Goal: Check status

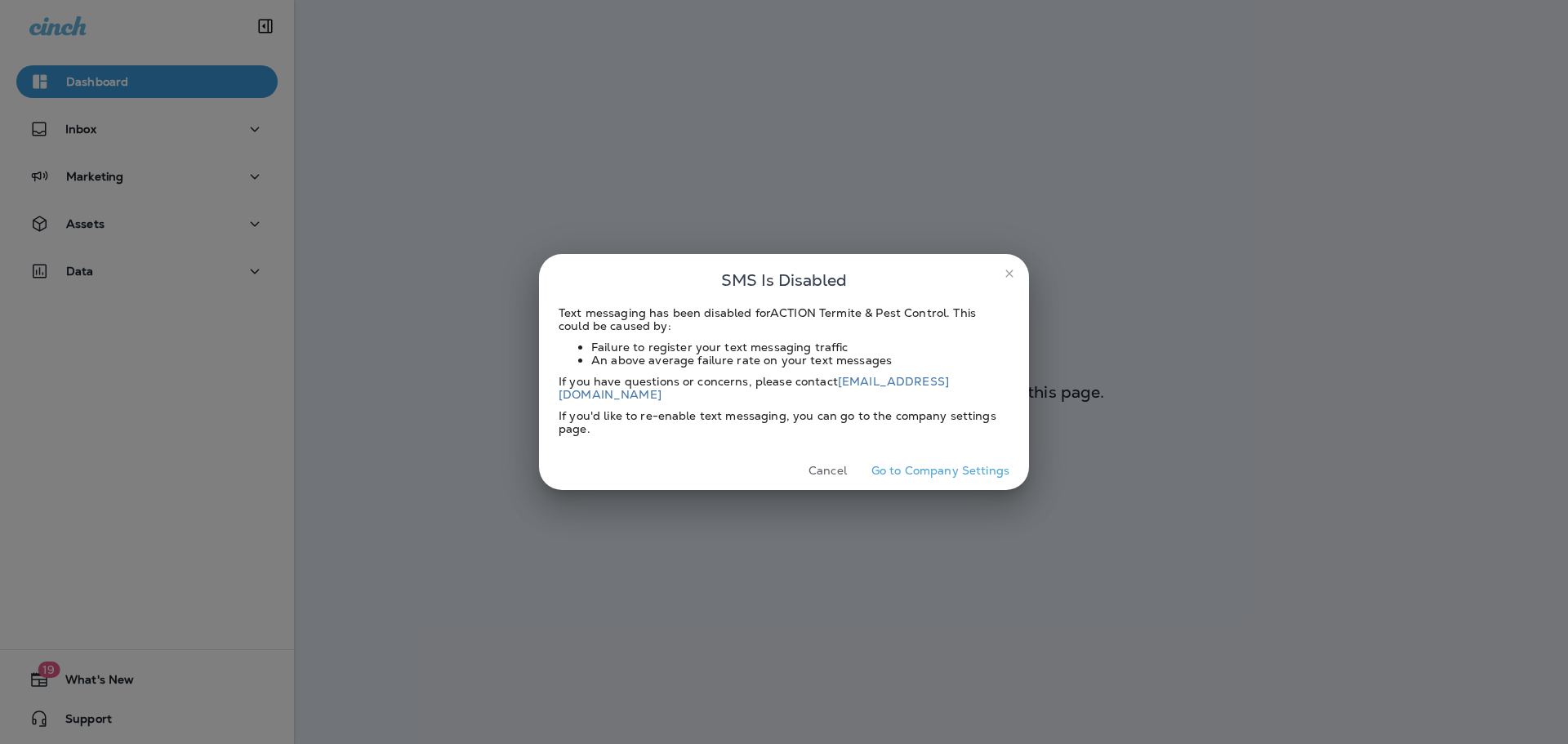
click at [830, 460] on button "Cancel" at bounding box center [828, 471] width 61 height 25
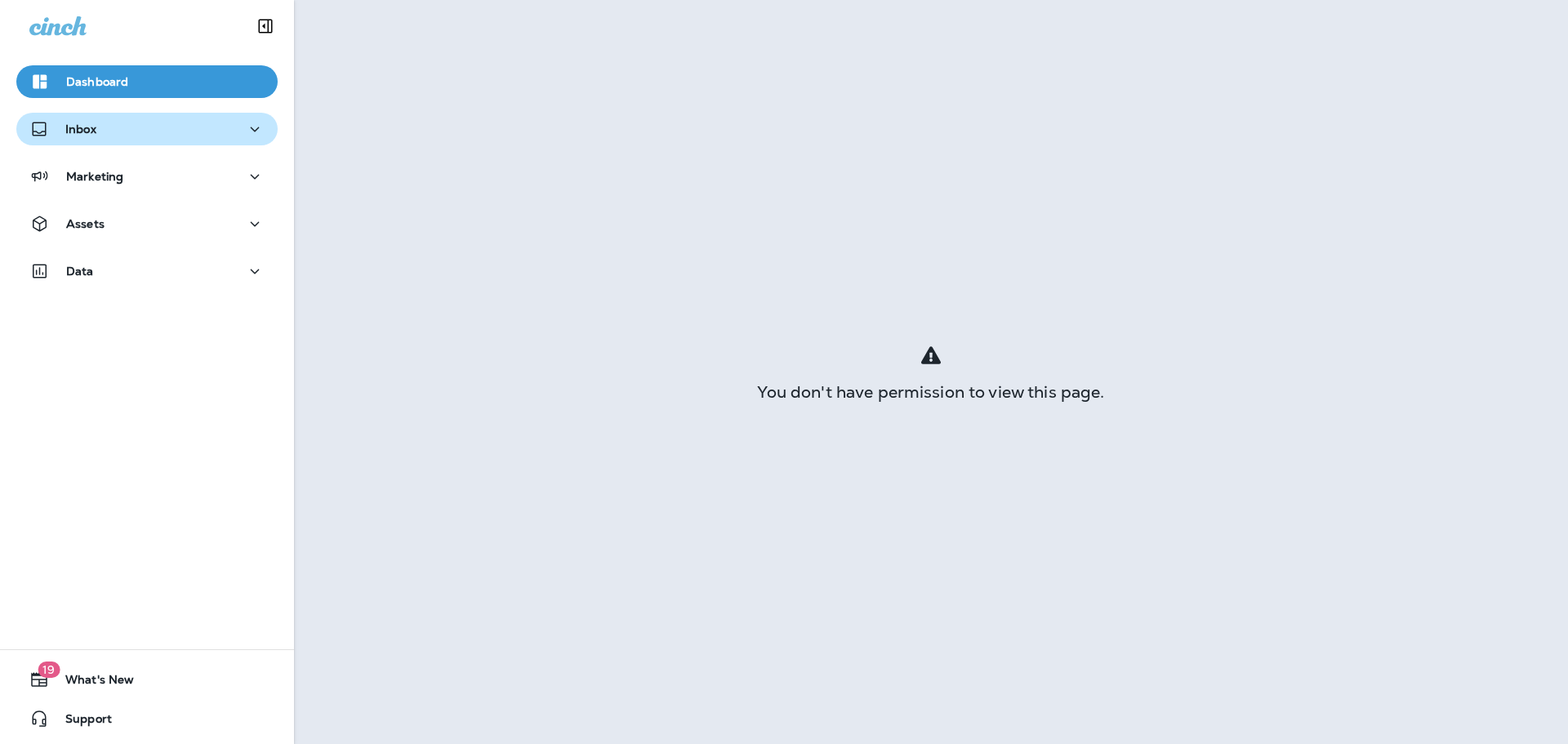
click at [60, 119] on div "Inbox" at bounding box center [63, 129] width 67 height 20
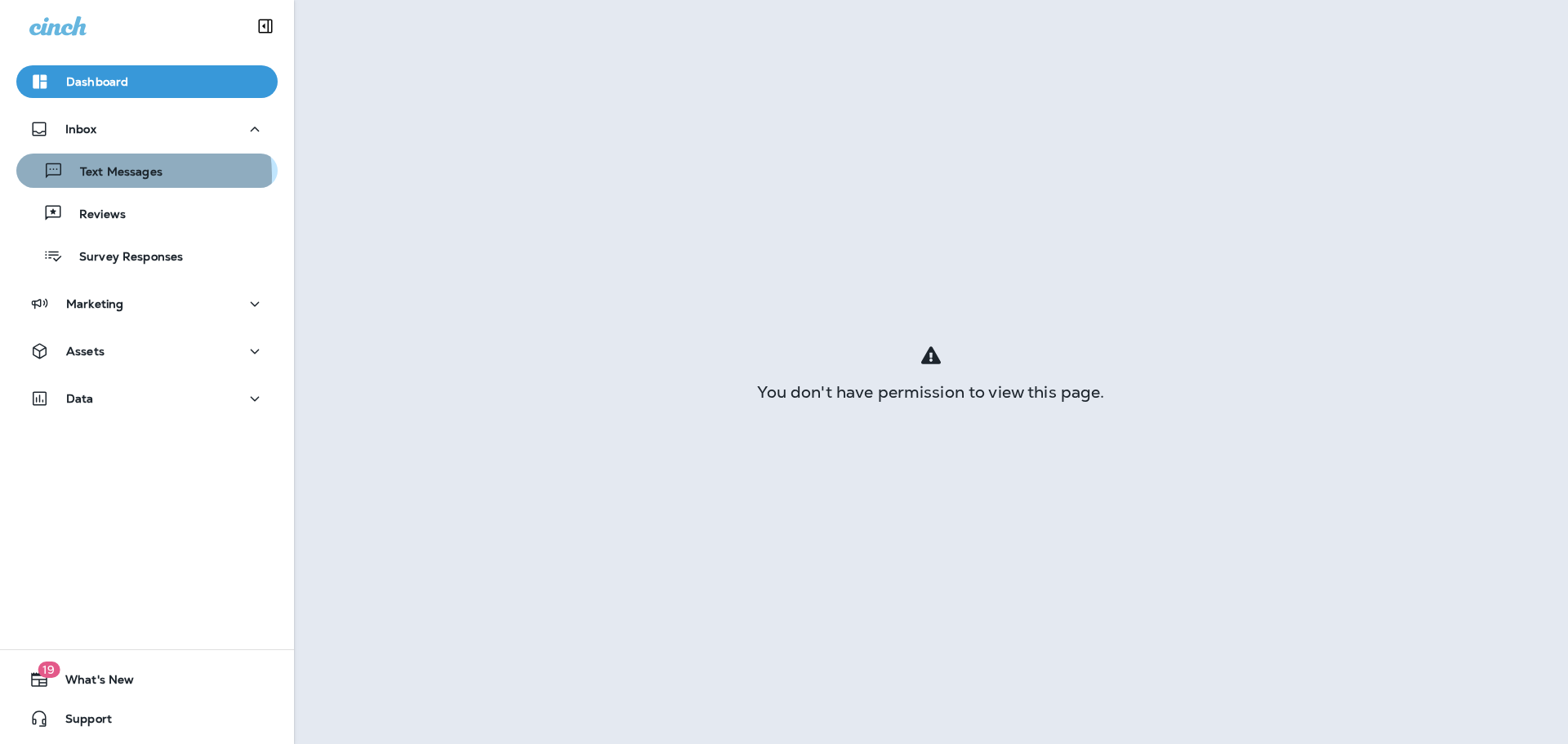
click at [117, 176] on p "Text Messages" at bounding box center [113, 172] width 99 height 16
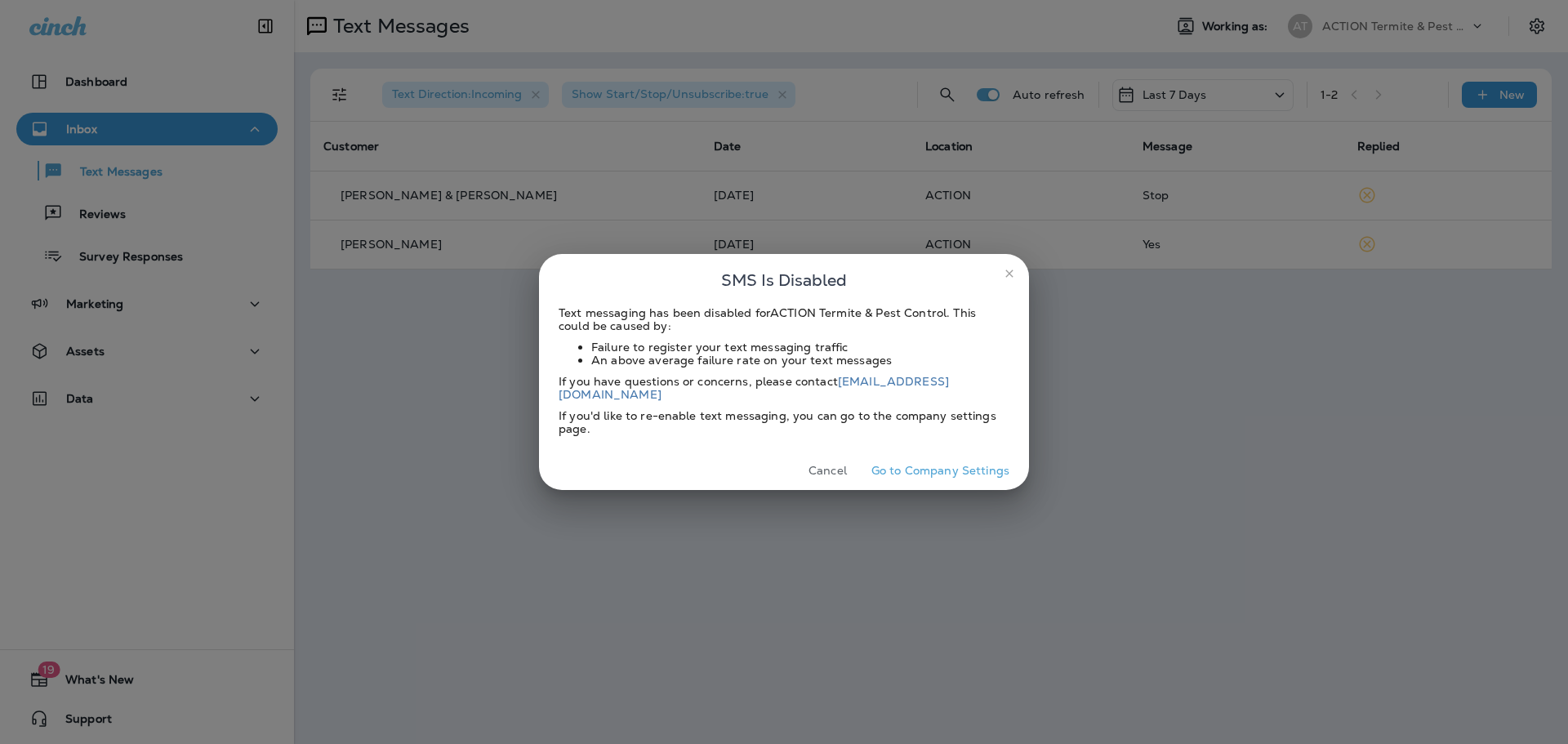
click at [804, 465] on button "Cancel" at bounding box center [828, 471] width 61 height 25
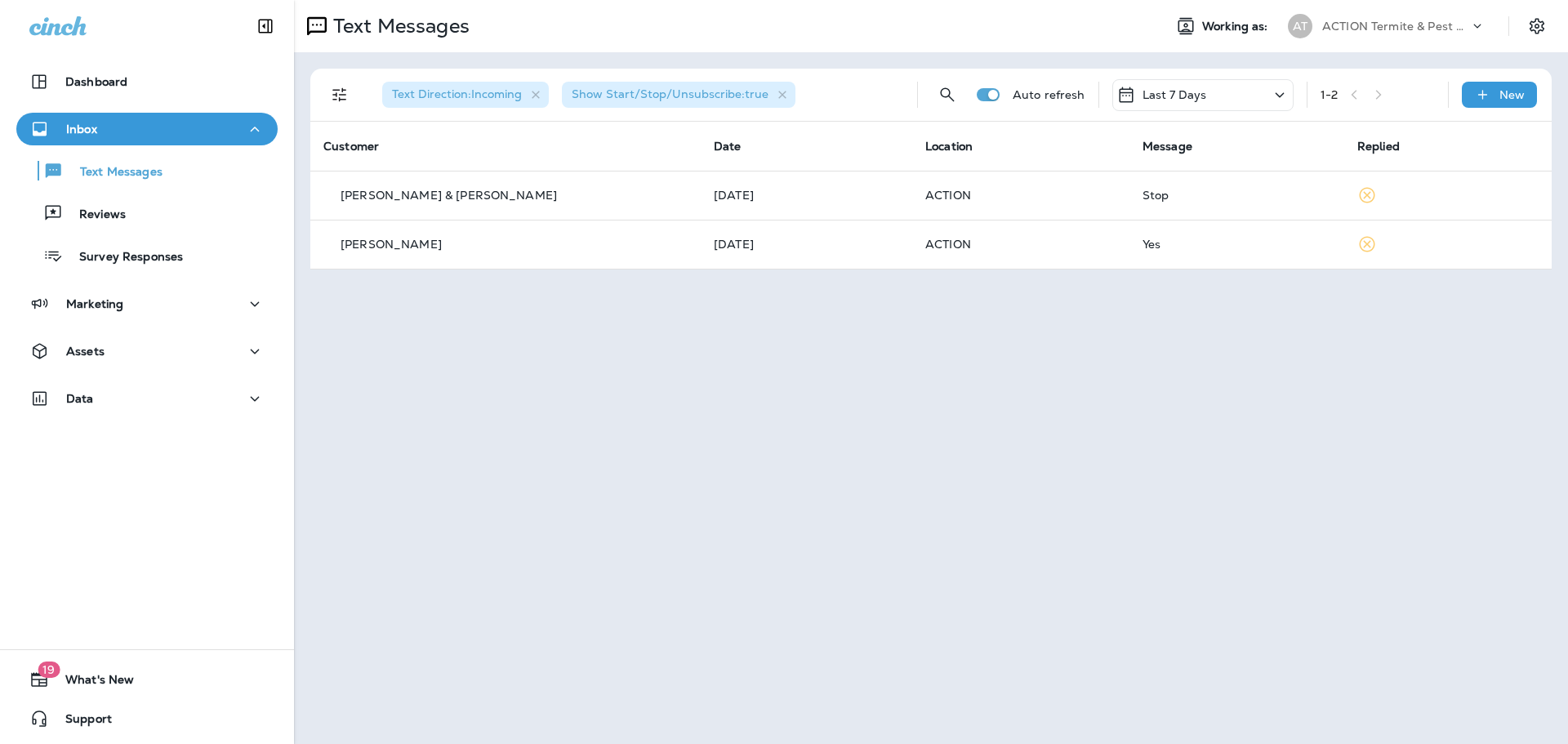
click at [1194, 100] on p "Last 7 Days" at bounding box center [1174, 95] width 64 height 13
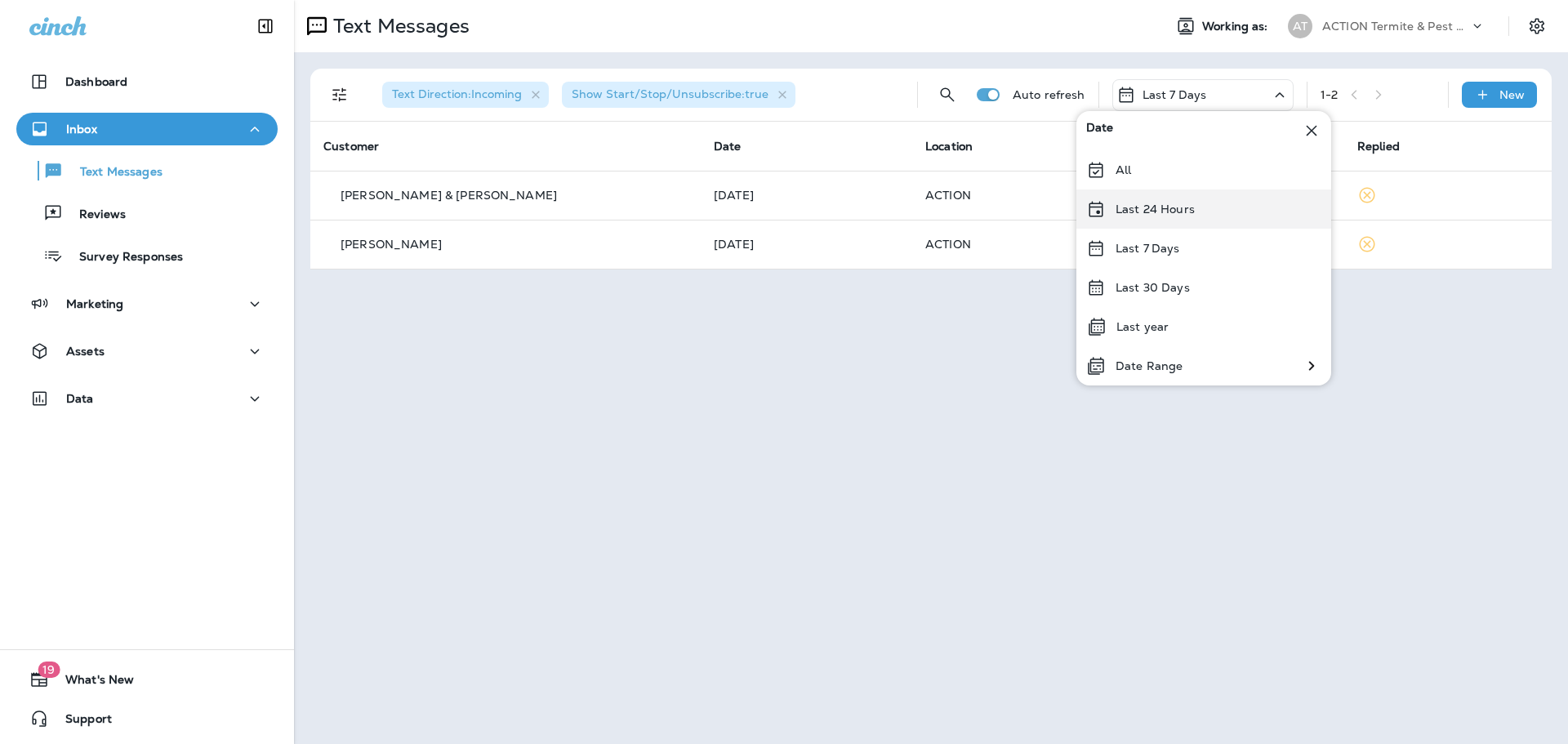
click at [1199, 200] on div "Last 24 Hours" at bounding box center [1203, 209] width 255 height 39
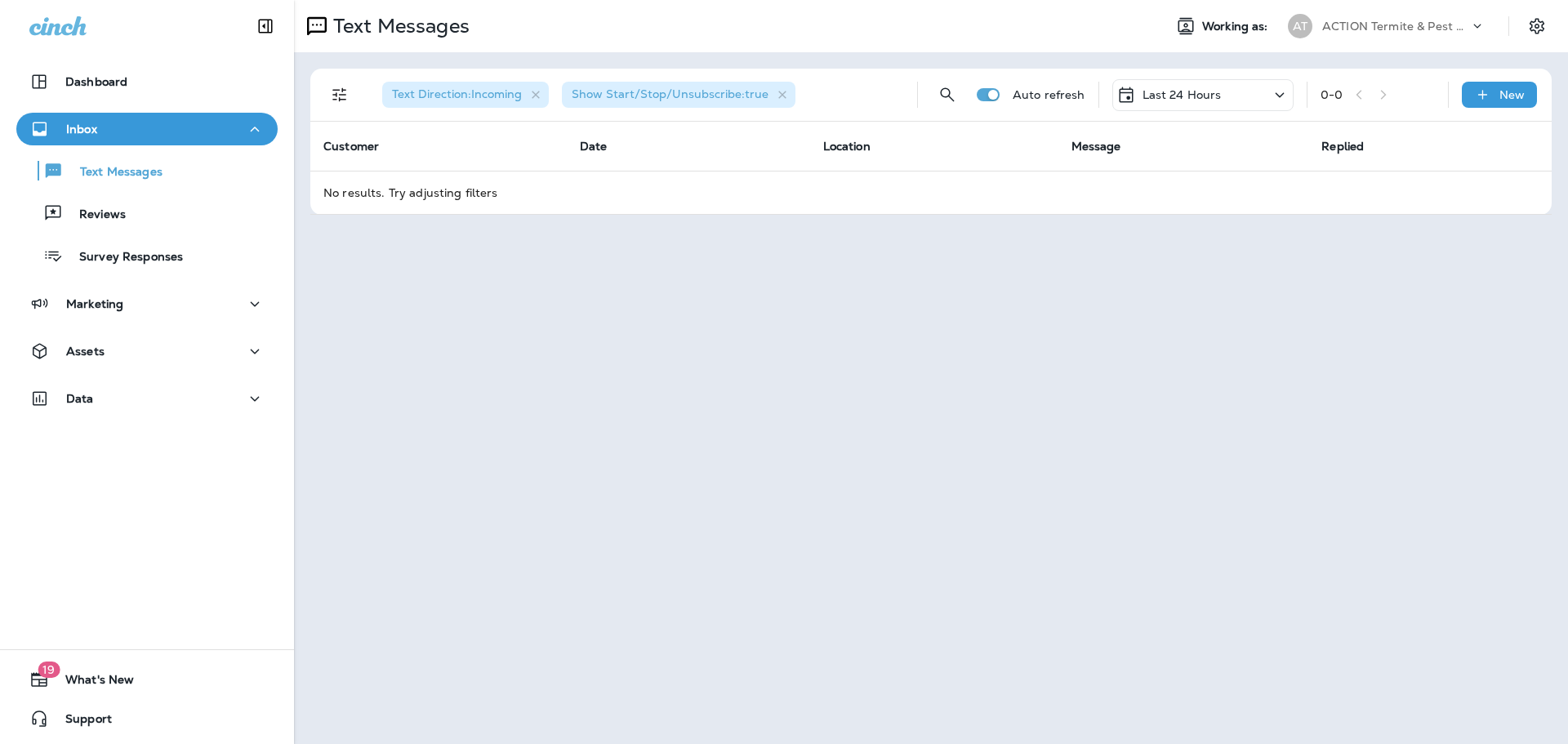
click at [1194, 103] on div "Last 24 Hours" at bounding box center [1168, 94] width 105 height 20
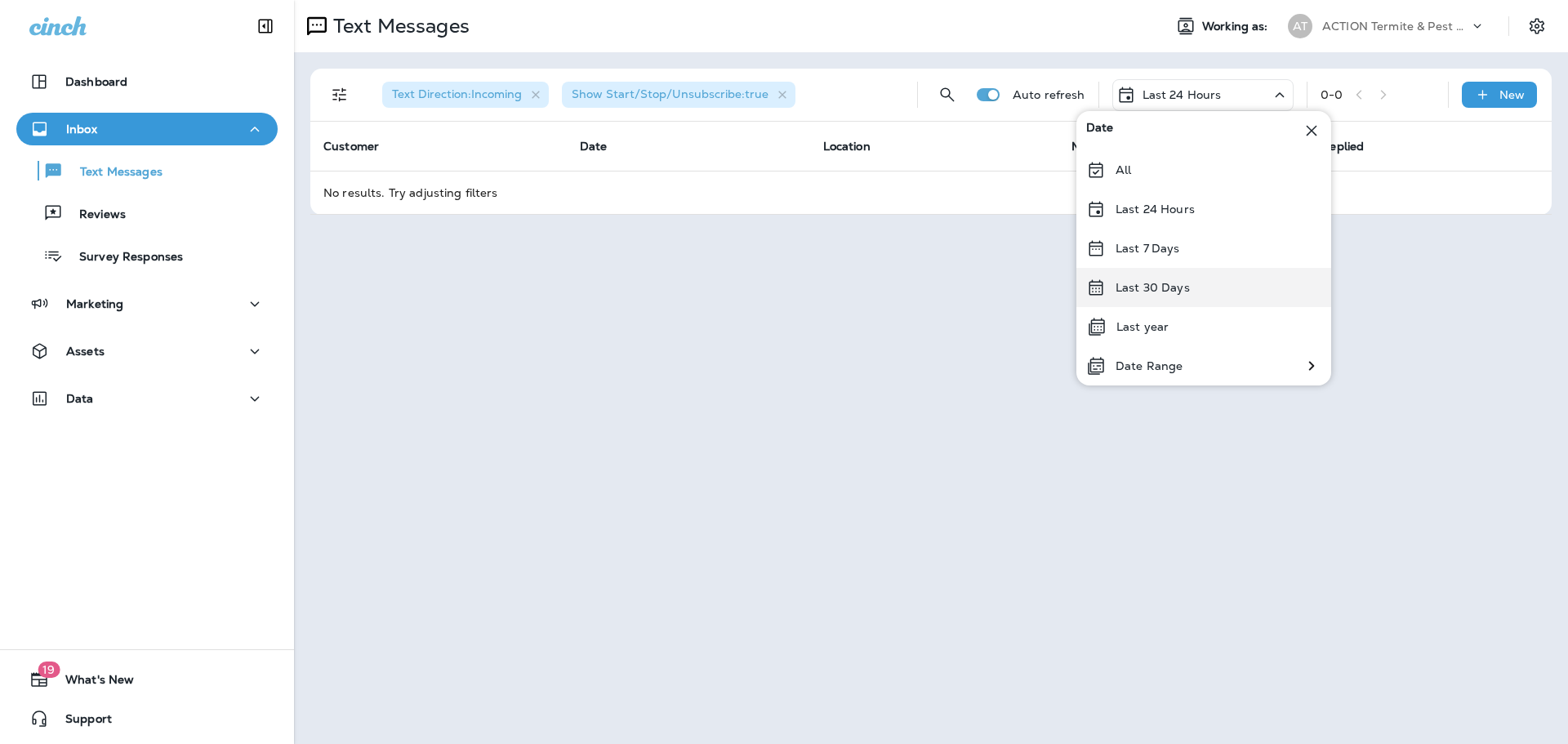
click at [1210, 290] on div "Last 30 Days" at bounding box center [1203, 287] width 255 height 39
